Goal: Contribute content: Add original content to the website for others to see

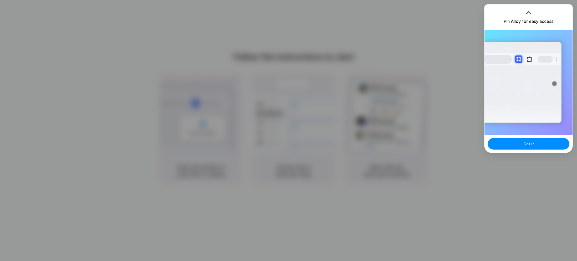
click at [530, 130] on div "Extensions Alloy · AI Prototyping for..." at bounding box center [528, 82] width 88 height 105
click at [537, 143] on button "Got it" at bounding box center [528, 144] width 82 height 12
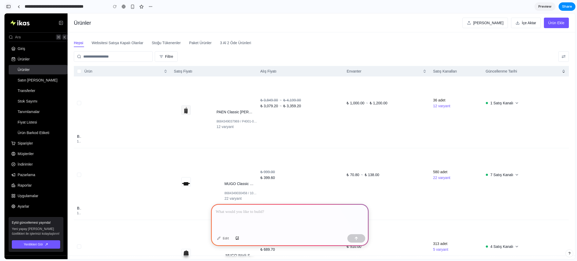
click at [7, 10] on button "button" at bounding box center [8, 6] width 8 height 8
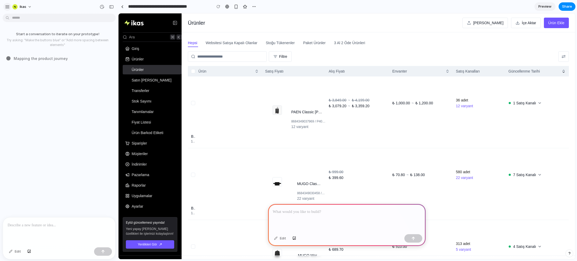
click at [9, 8] on div "button" at bounding box center [7, 6] width 5 height 5
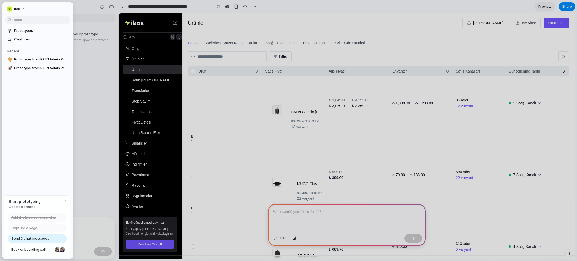
click at [38, 239] on span "Send 3 chat messages" at bounding box center [30, 238] width 38 height 5
click at [40, 248] on span "Book onboarding call" at bounding box center [31, 249] width 41 height 5
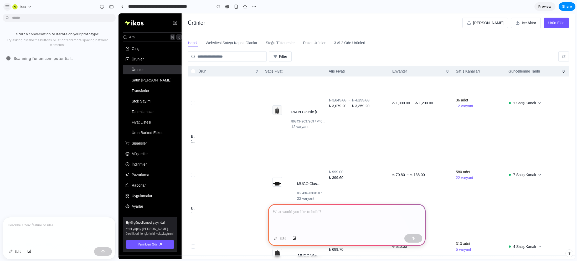
click at [4, 5] on button "button" at bounding box center [7, 7] width 8 height 8
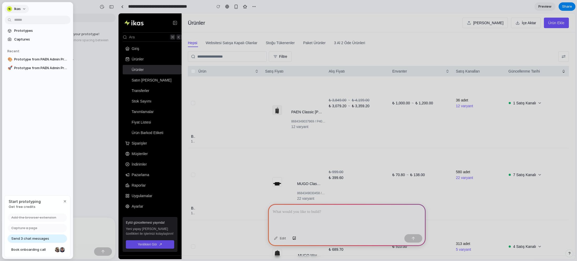
click at [12, 10] on div "Ikas" at bounding box center [14, 8] width 14 height 5
click at [85, 12] on div "Settings Invite members Change theme Sign out" at bounding box center [288, 130] width 577 height 261
click at [87, 12] on div at bounding box center [288, 130] width 577 height 261
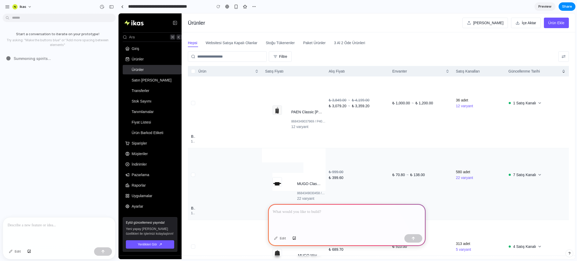
click at [330, 193] on div "₺ 999.00 ₺ 399.60" at bounding box center [357, 174] width 64 height 53
click at [566, 254] on button "button" at bounding box center [569, 253] width 8 height 8
click at [549, 217] on button "Live chat 2 min" at bounding box center [545, 215] width 53 height 8
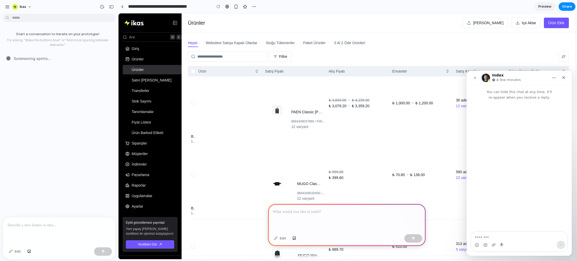
click at [516, 238] on textarea "Message…" at bounding box center [519, 236] width 96 height 9
type textarea "**"
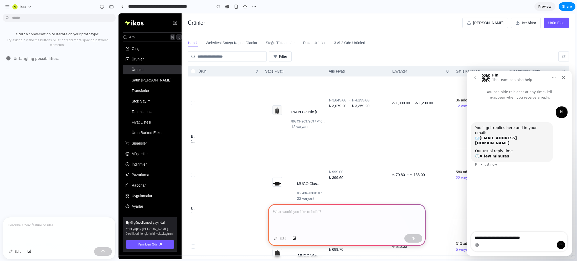
type textarea "**********"
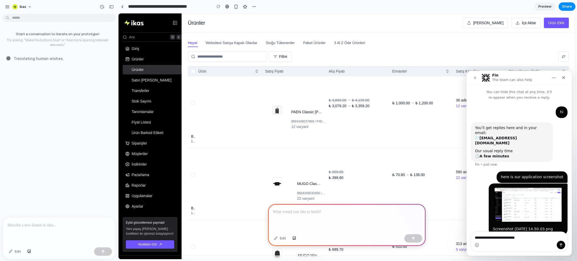
type textarea "**********"
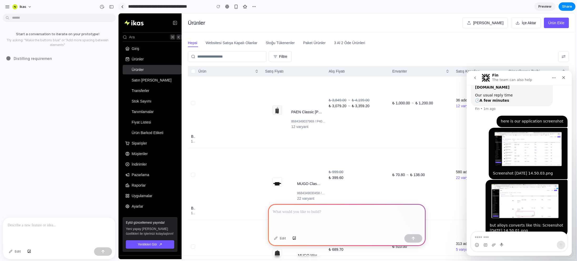
click at [120, 5] on link at bounding box center [122, 7] width 8 height 8
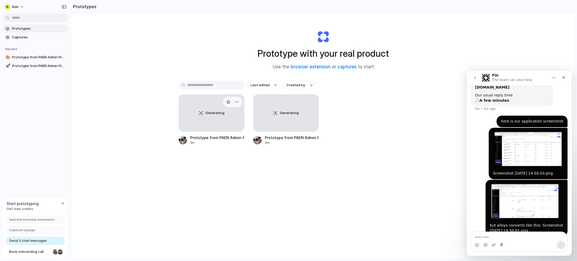
click at [204, 120] on div "Generating" at bounding box center [211, 113] width 65 height 37
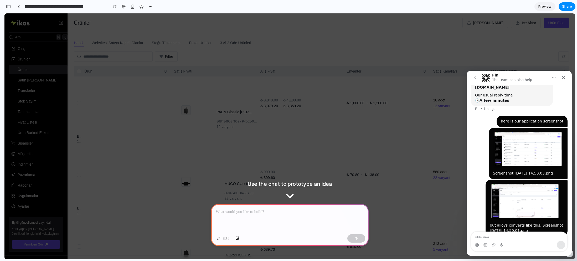
click at [265, 210] on p at bounding box center [290, 211] width 148 height 6
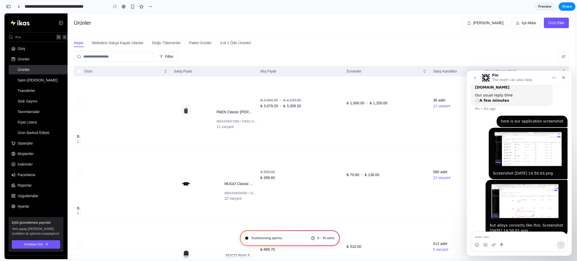
click at [356, 47] on div "Hepsi Websitesi Satışa Kapalı Olanlar Stoğu Tükenenler Paket Ürünler 3 Al 2 Öde…" at bounding box center [321, 45] width 495 height 13
type input "**********"
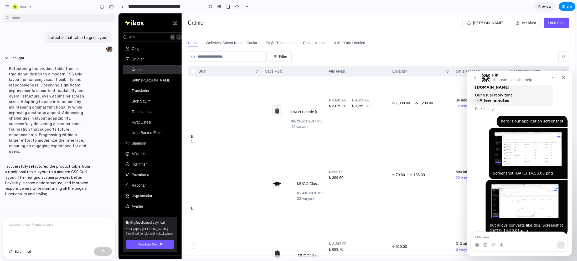
click at [270, 12] on section "**********" at bounding box center [346, 6] width 457 height 13
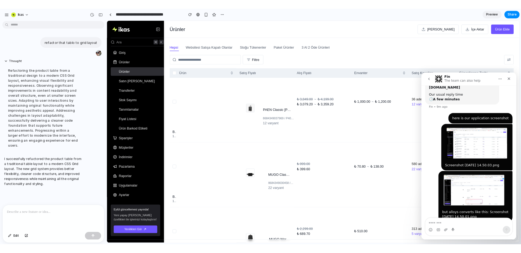
scroll to position [54, 0]
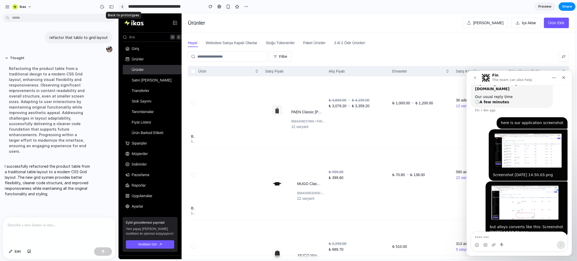
click at [121, 5] on link at bounding box center [122, 7] width 8 height 8
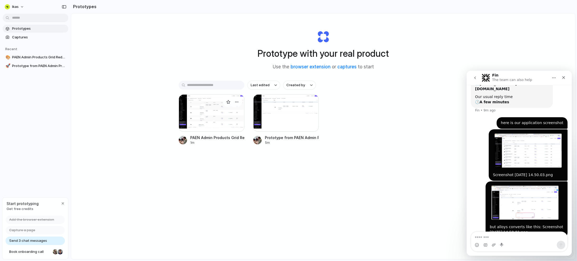
click at [224, 121] on div at bounding box center [212, 112] width 66 height 37
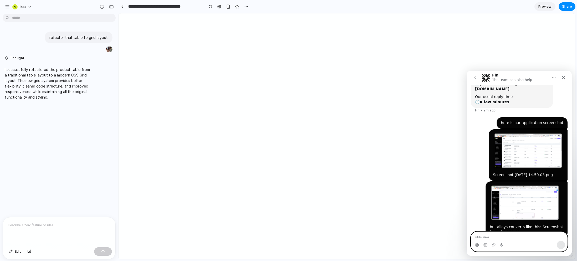
click at [480, 238] on textarea "Message…" at bounding box center [519, 236] width 96 height 9
